Goal: Check status

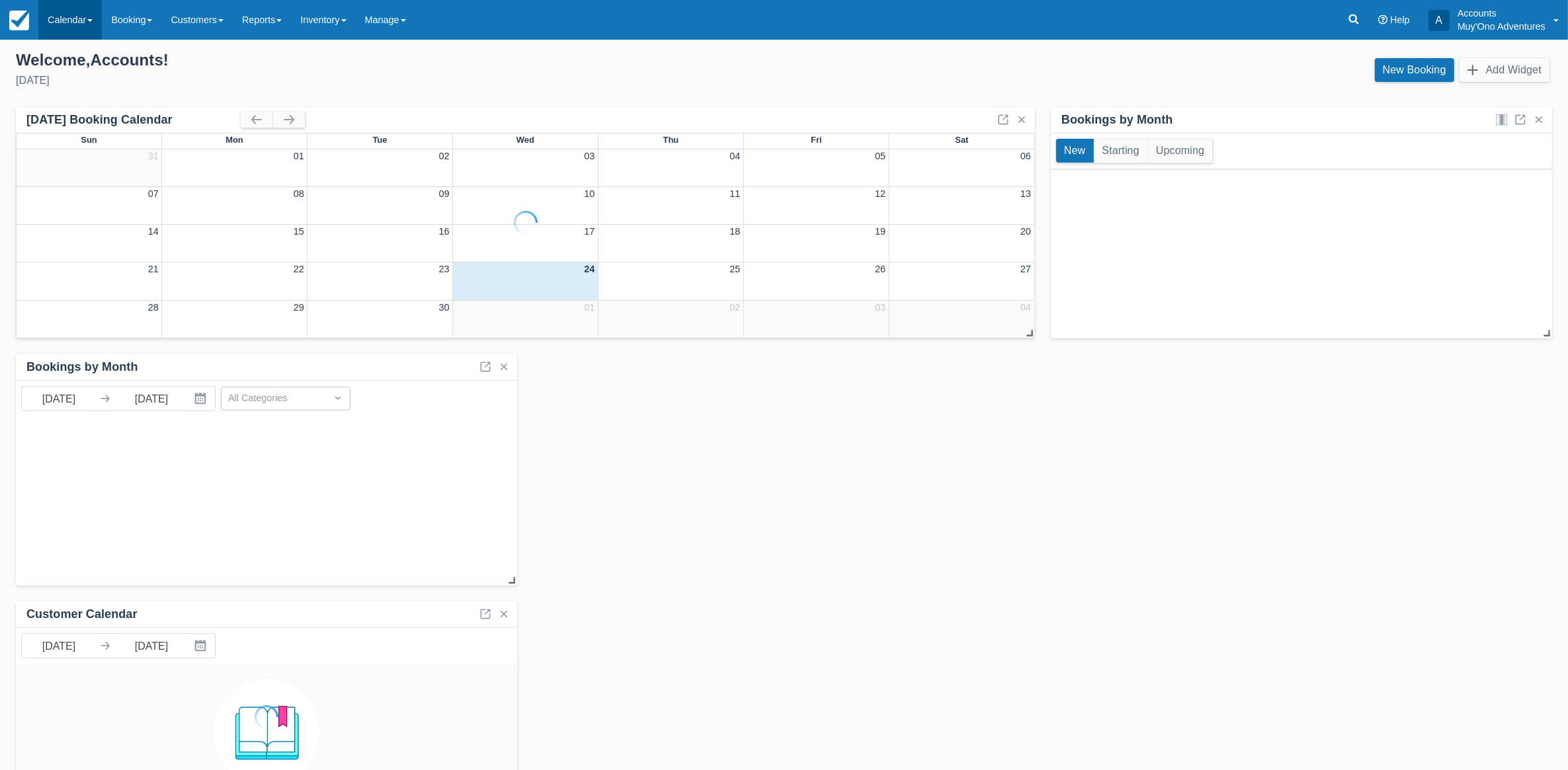
click at [69, 23] on link "Calendar" at bounding box center [71, 20] width 64 height 40
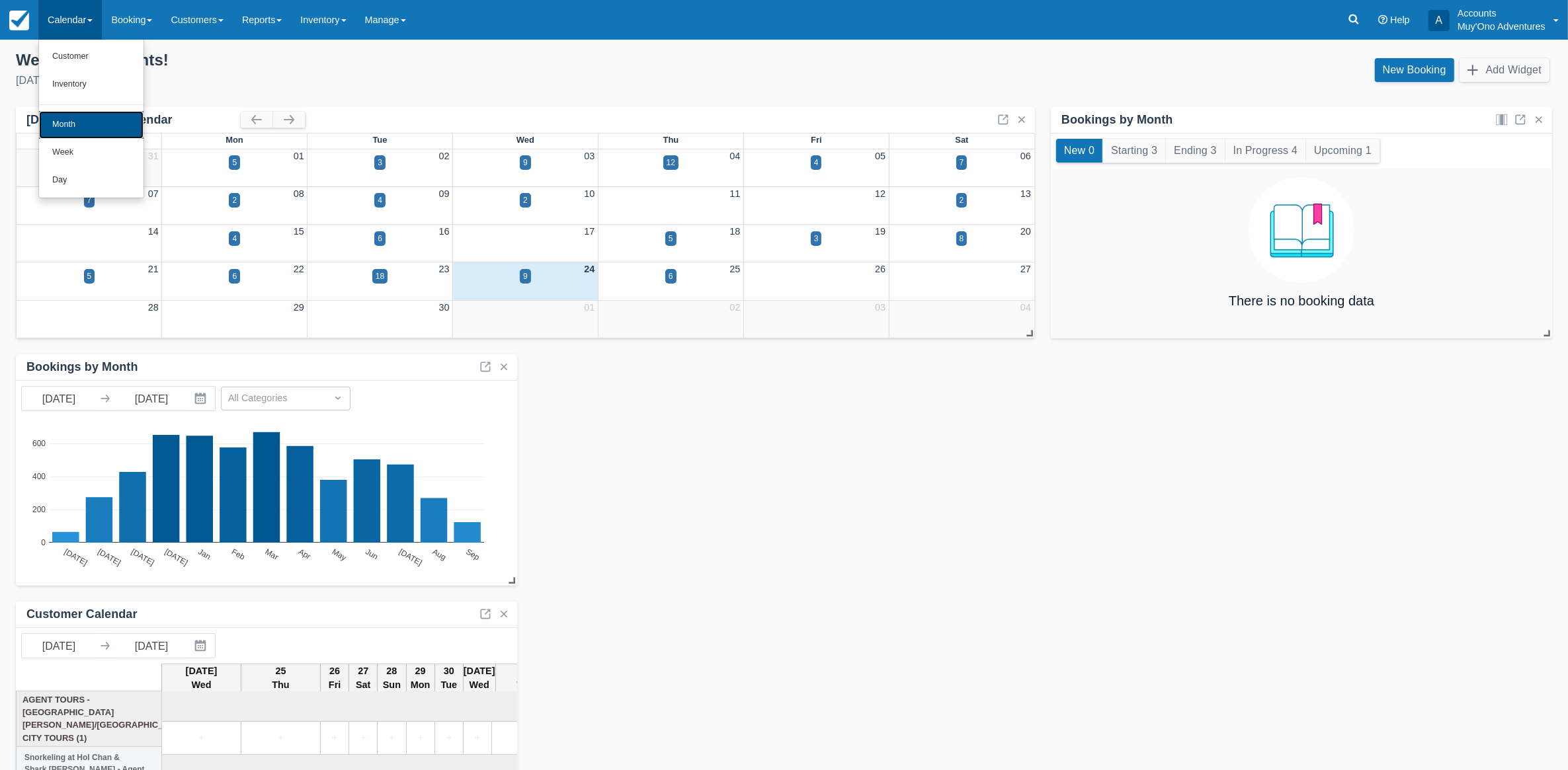
click at [62, 127] on link "Month" at bounding box center [90, 125] width 104 height 28
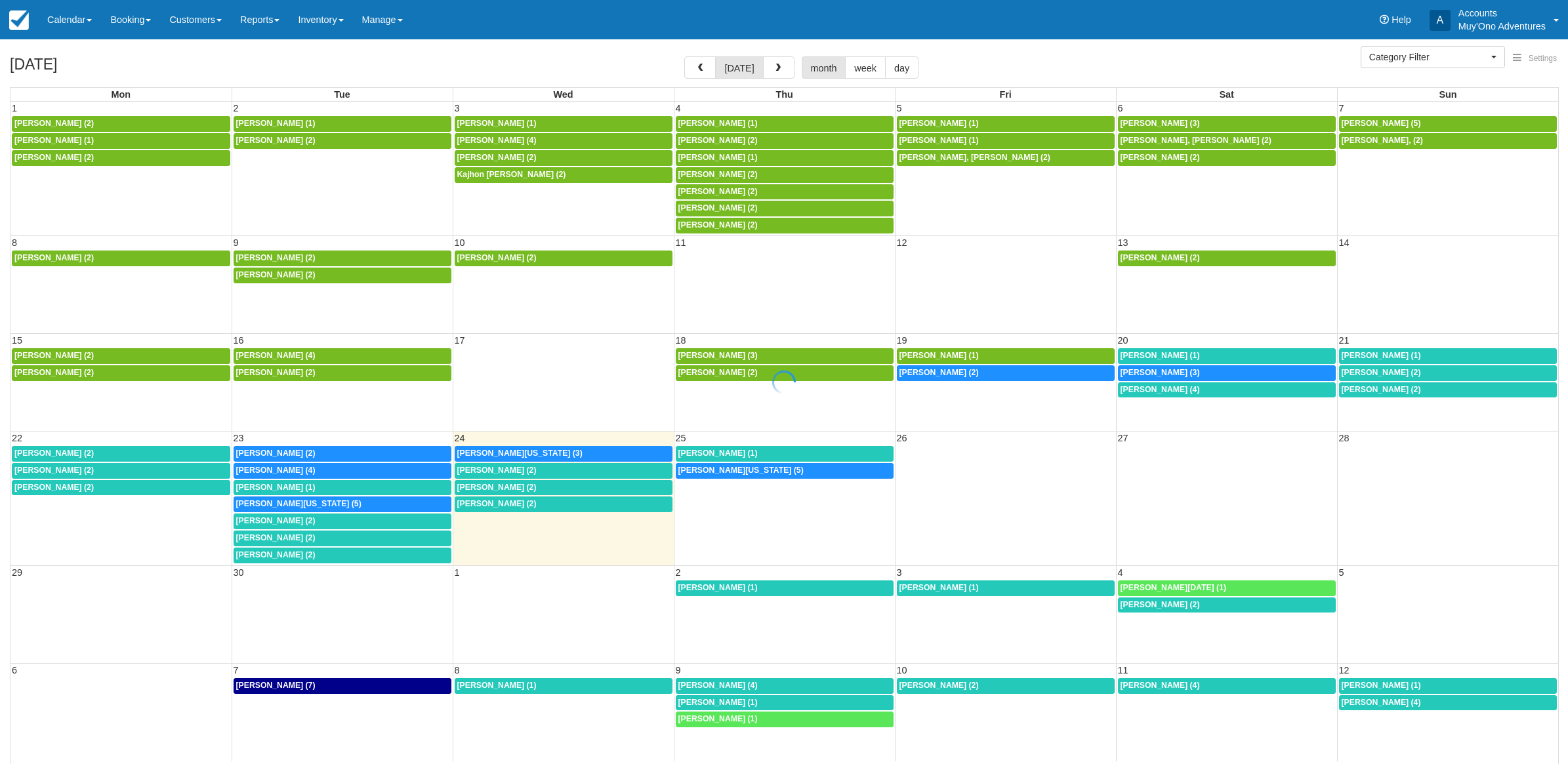
select select
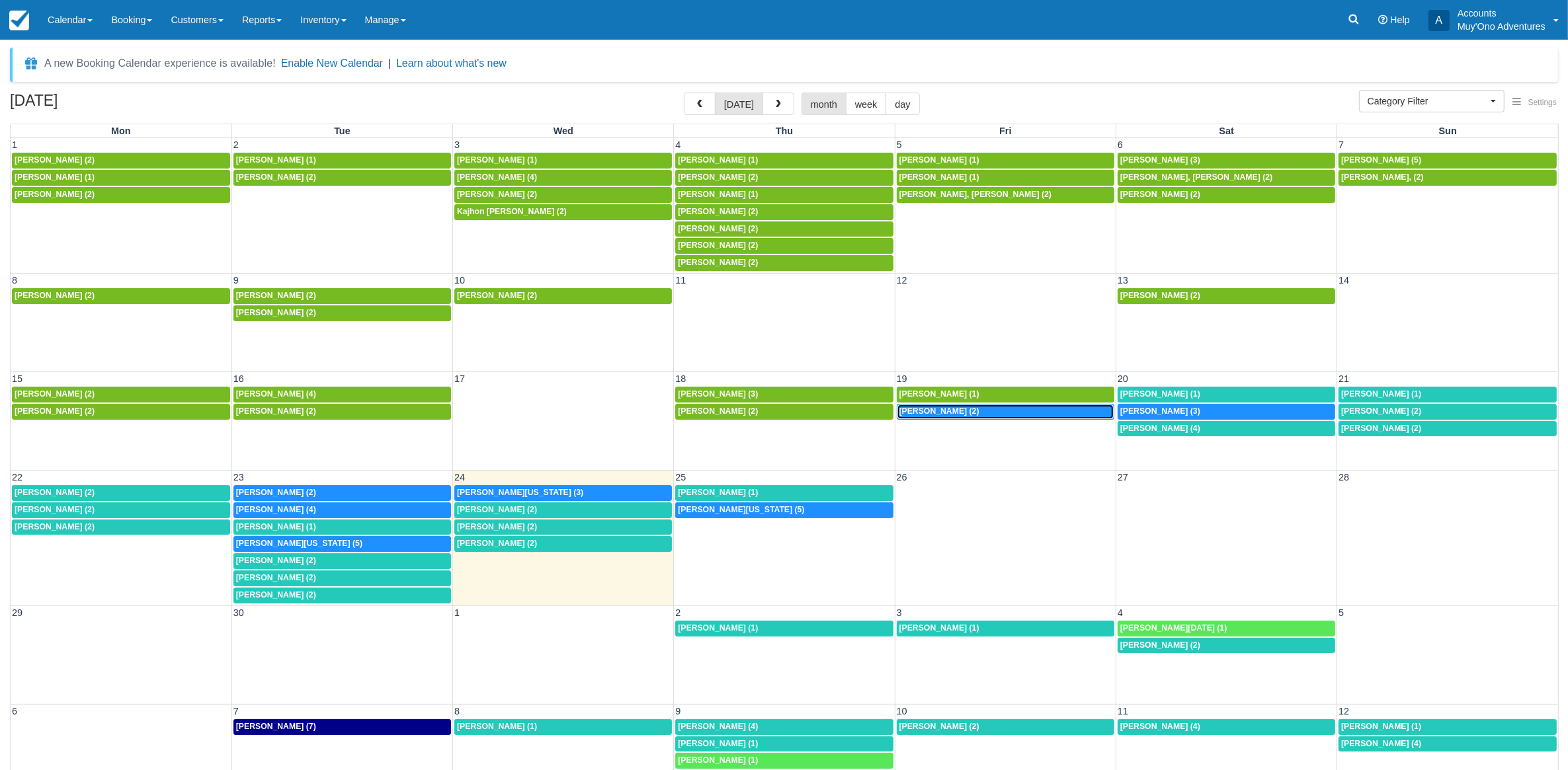
drag, startPoint x: 919, startPoint y: 416, endPoint x: 474, endPoint y: 379, distance: 446.5
click at [919, 416] on span "Micaela Capelle (2)" at bounding box center [939, 410] width 80 height 9
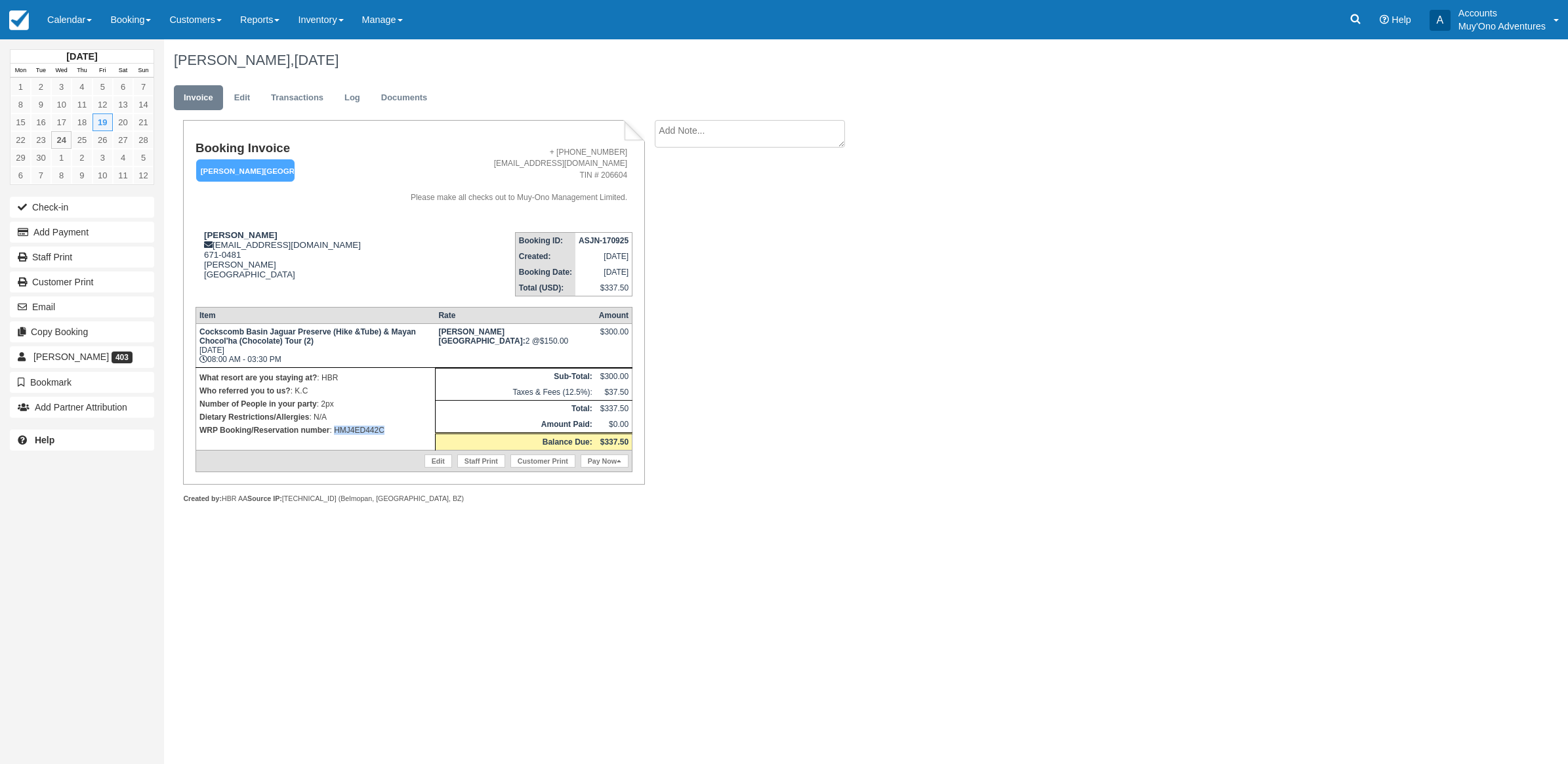
drag, startPoint x: 405, startPoint y: 427, endPoint x: 334, endPoint y: 444, distance: 73.0
click at [334, 444] on td "What resort are you staying at? : HBR Who referred you to us? : K.C Number of P…" at bounding box center [314, 409] width 239 height 83
drag, startPoint x: 334, startPoint y: 444, endPoint x: 341, endPoint y: 429, distance: 16.6
copy p "HMJ4ED442C"
